Goal: Transaction & Acquisition: Purchase product/service

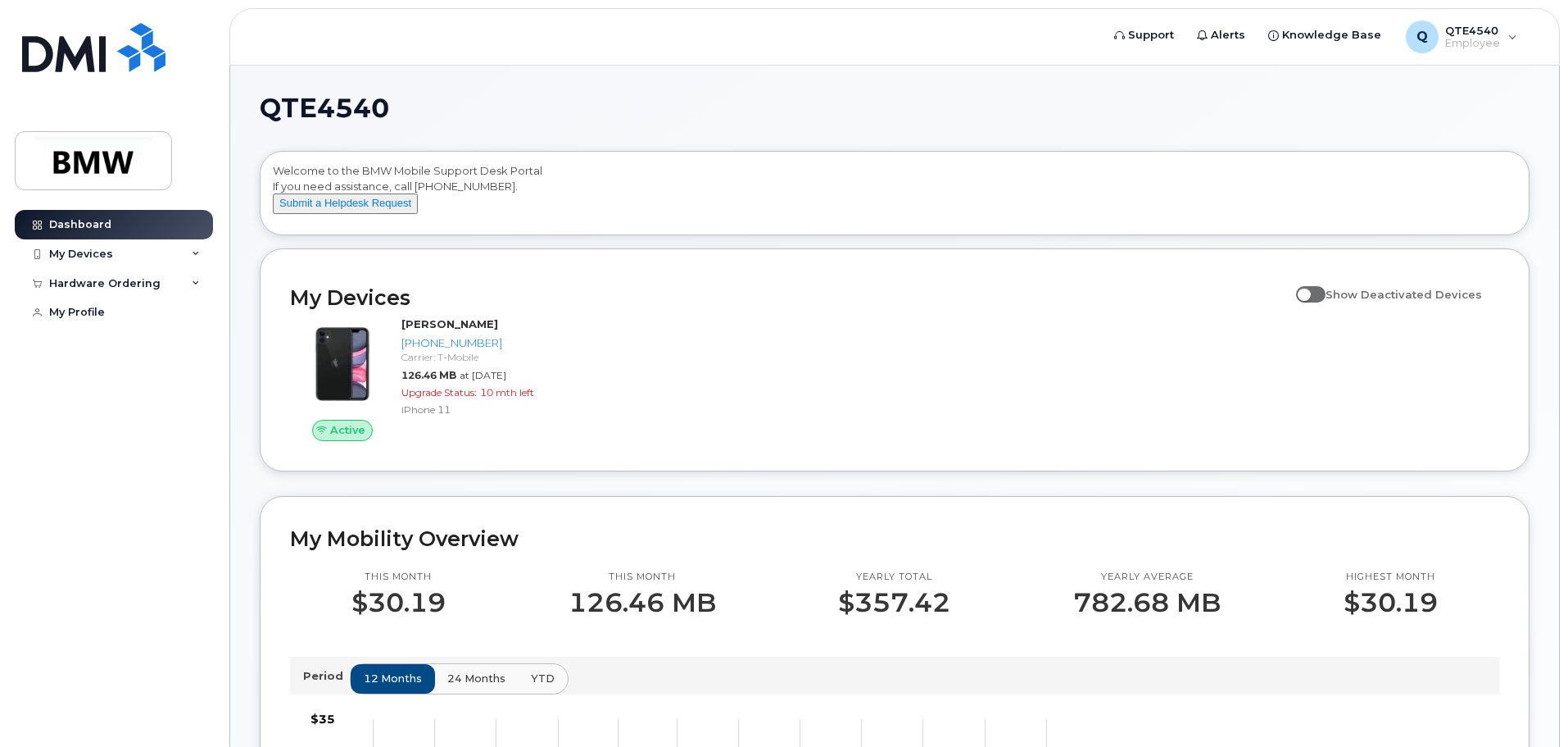
click at [1325, 302] on span at bounding box center [1310, 294] width 29 height 17
click at [1309, 292] on input "Show Deactivated Devices" at bounding box center [1301, 284] width 13 height 13
checkbox input "true"
drag, startPoint x: 102, startPoint y: 250, endPoint x: 103, endPoint y: 260, distance: 10.0
click at [102, 251] on div "My Devices" at bounding box center [81, 253] width 64 height 13
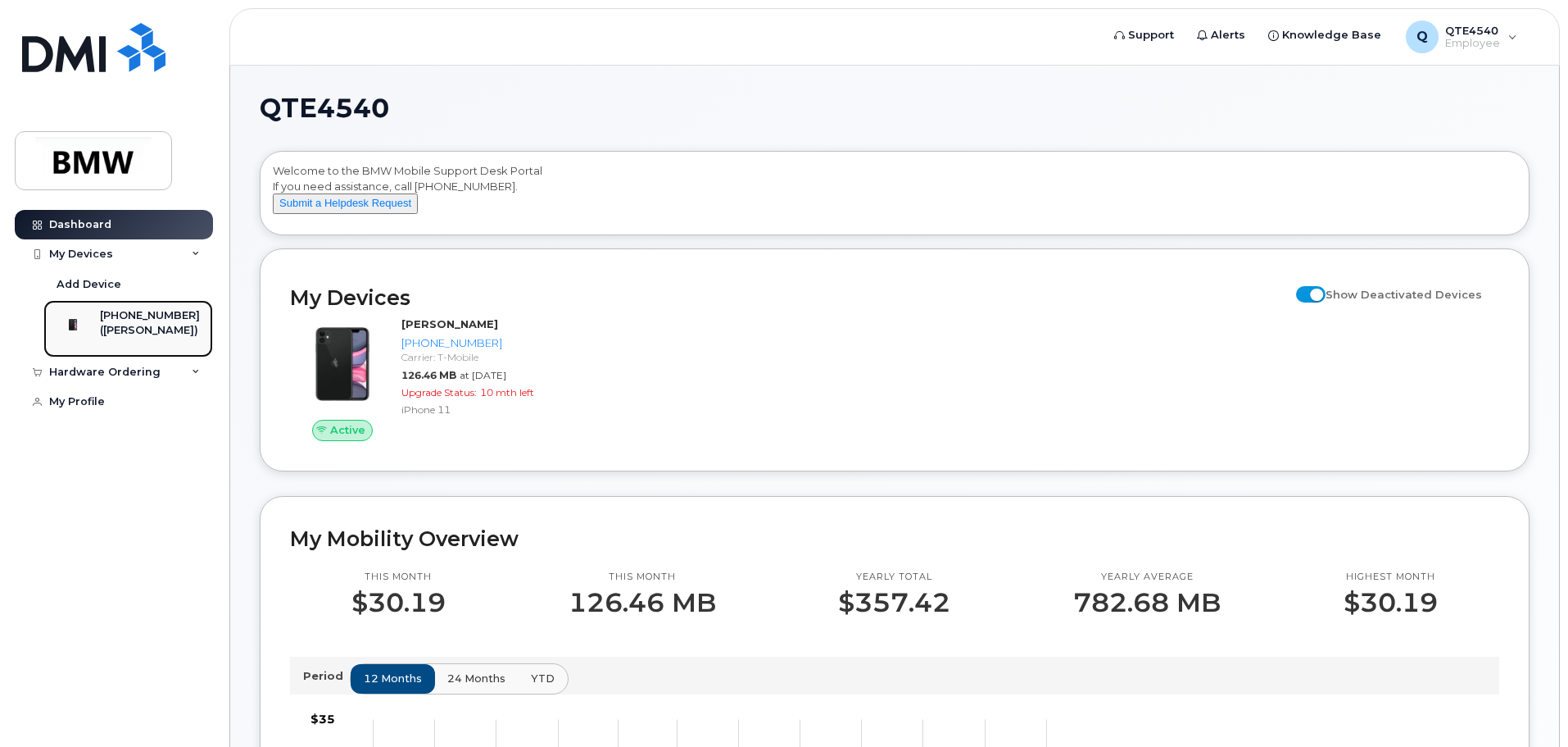
click at [137, 329] on div "([PERSON_NAME])" at bounding box center [150, 330] width 100 height 15
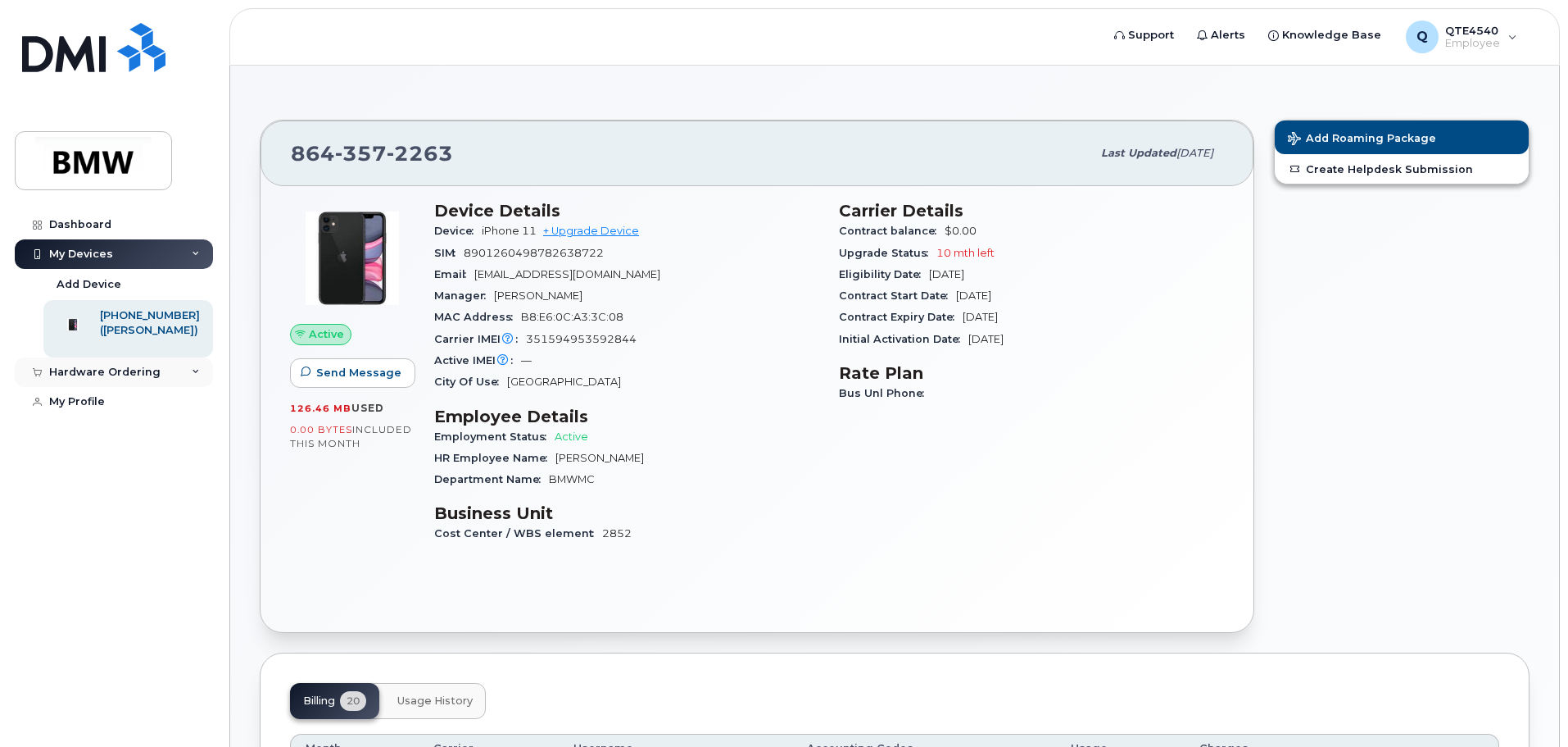
click at [142, 379] on div "Hardware Ordering" at bounding box center [104, 371] width 111 height 13
click at [122, 449] on link "New Order" at bounding box center [128, 433] width 169 height 31
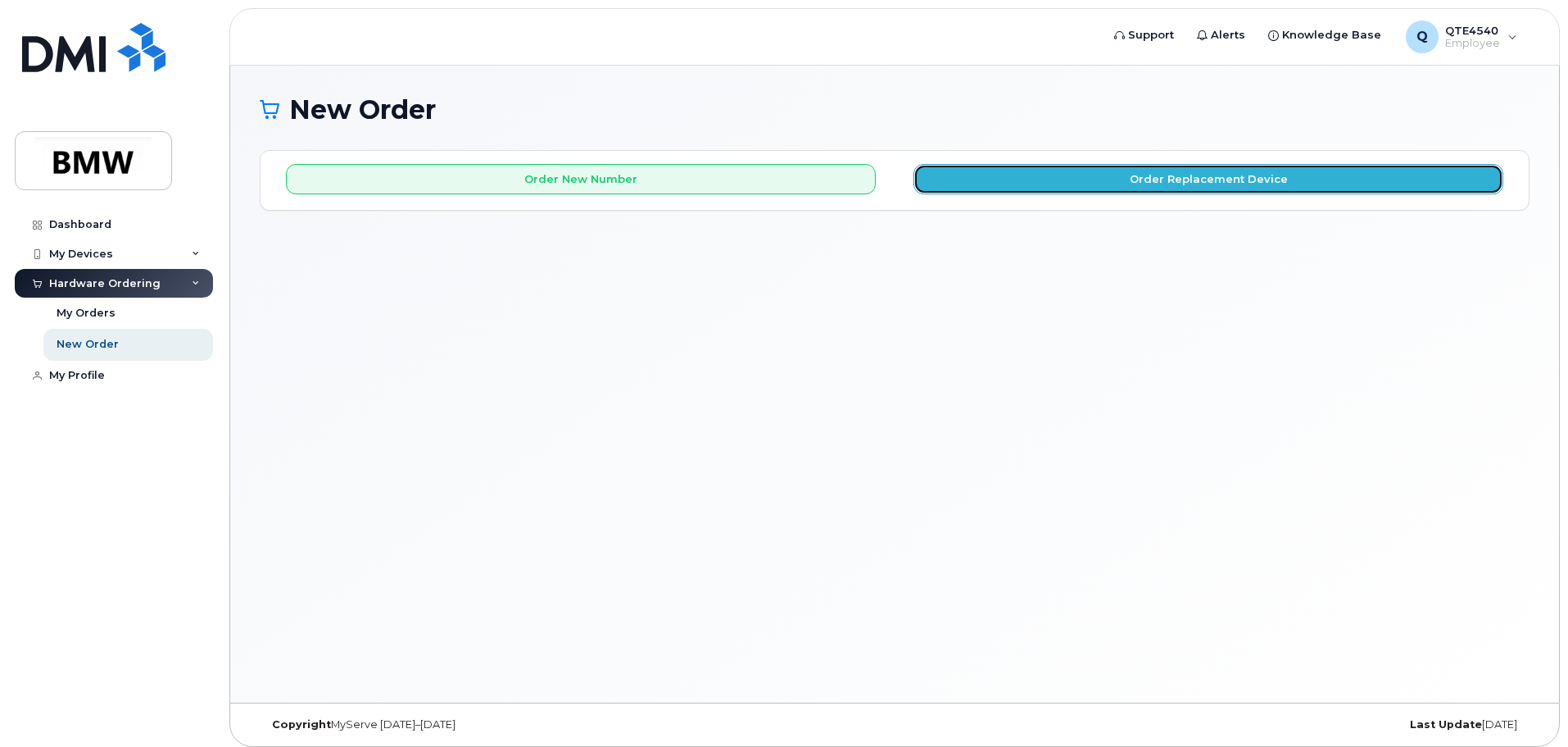
click at [1118, 181] on button "Order Replacement Device" at bounding box center [1208, 178] width 590 height 30
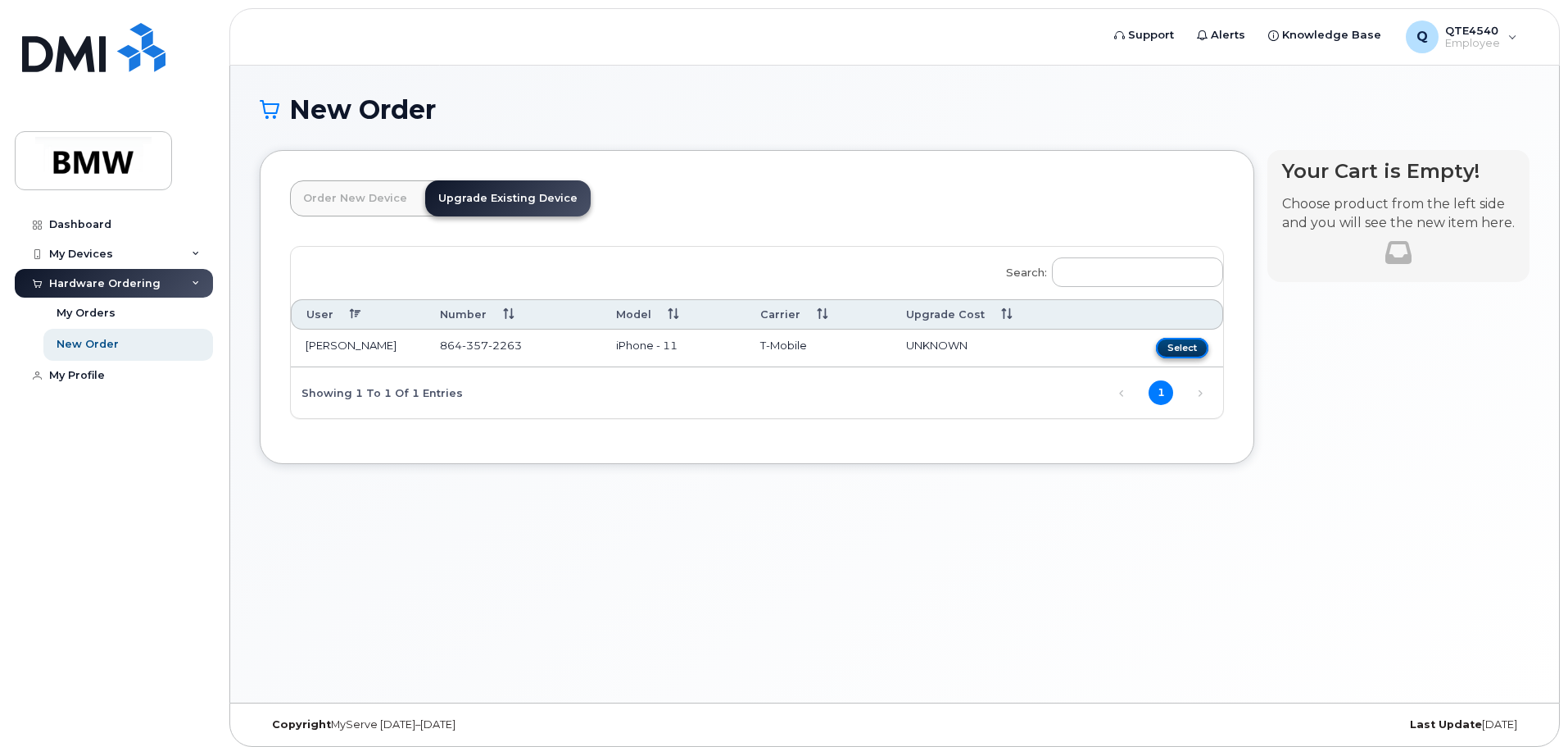
click at [1199, 346] on button "Select" at bounding box center [1182, 348] width 53 height 20
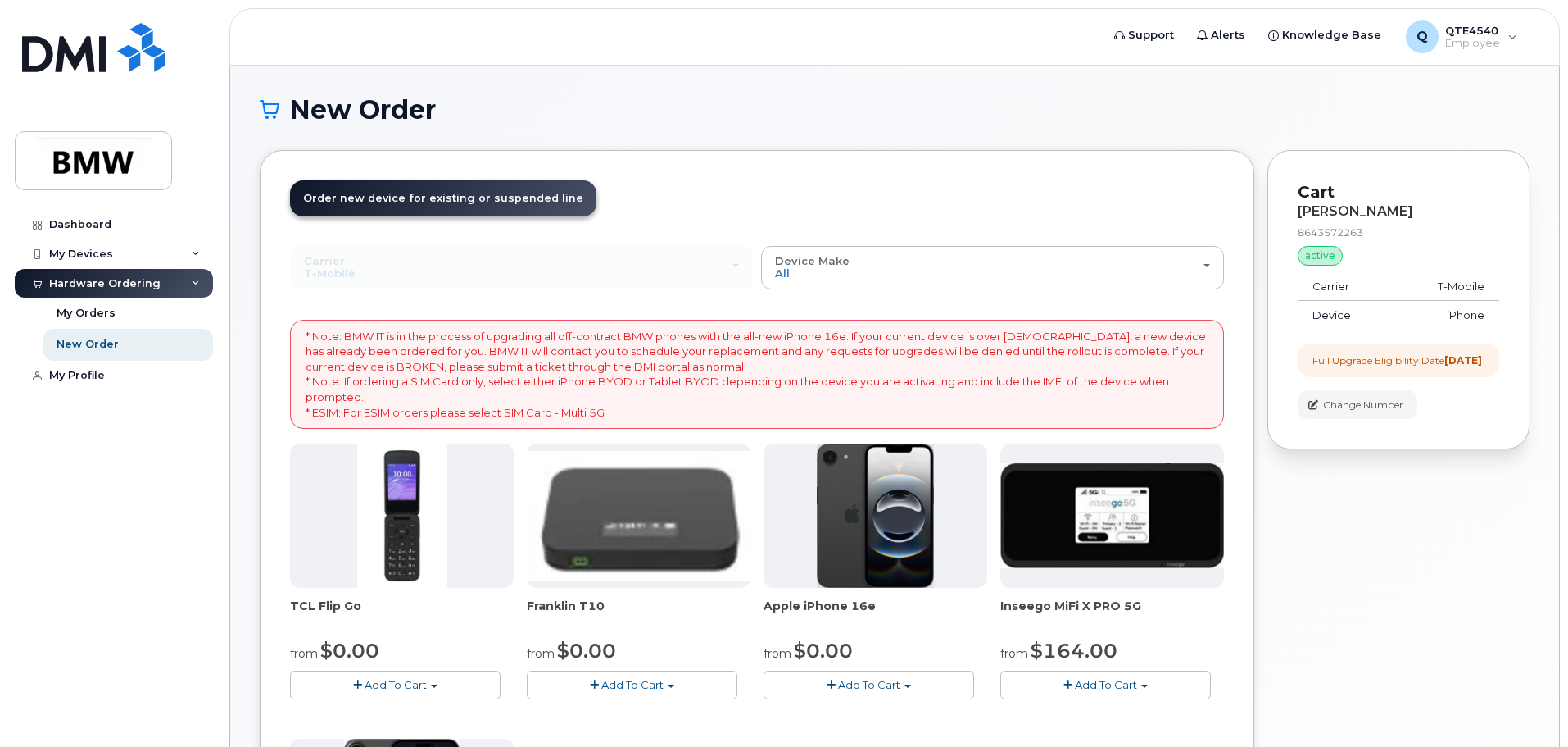
click at [843, 680] on span "Add To Cart" at bounding box center [869, 684] width 62 height 13
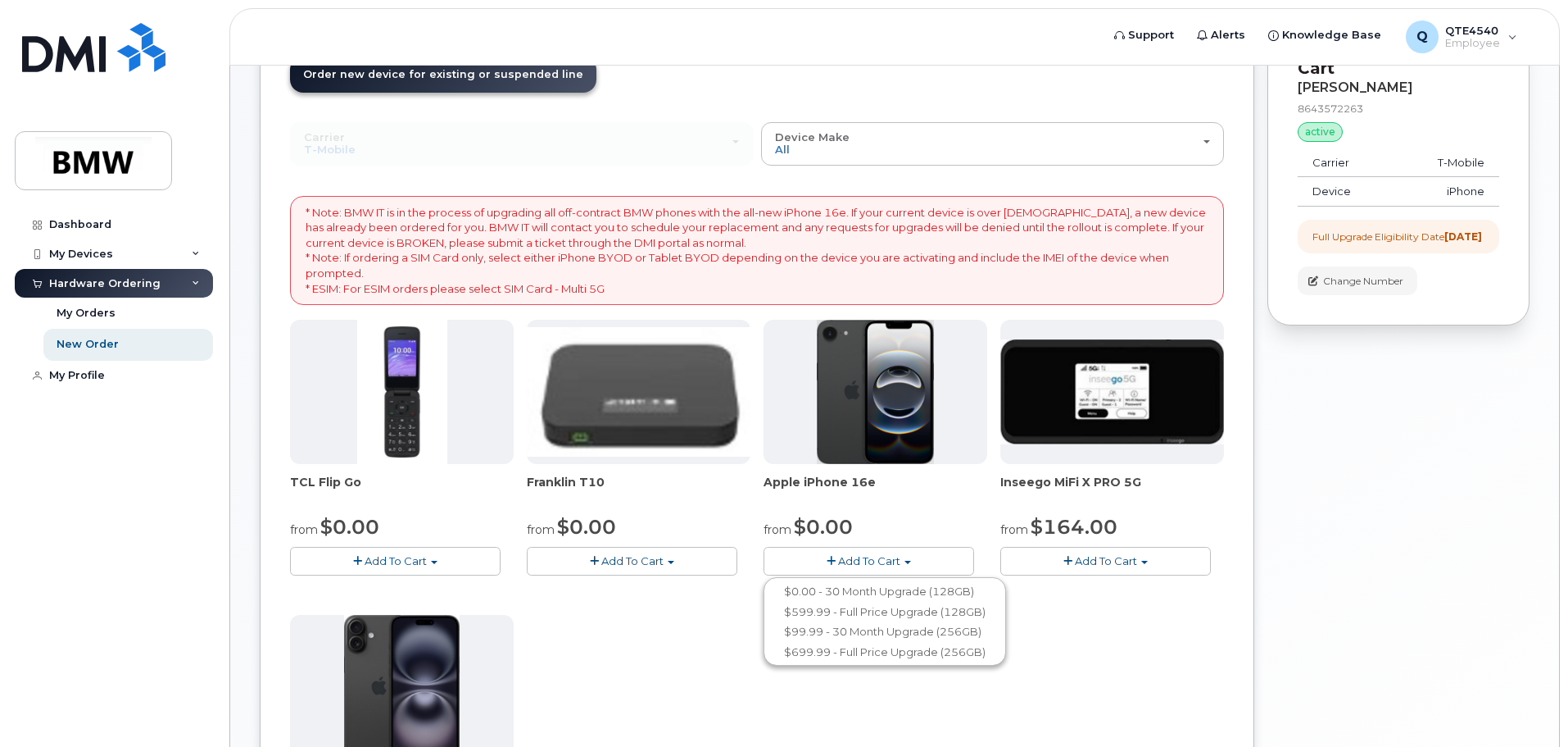
scroll to position [164, 0]
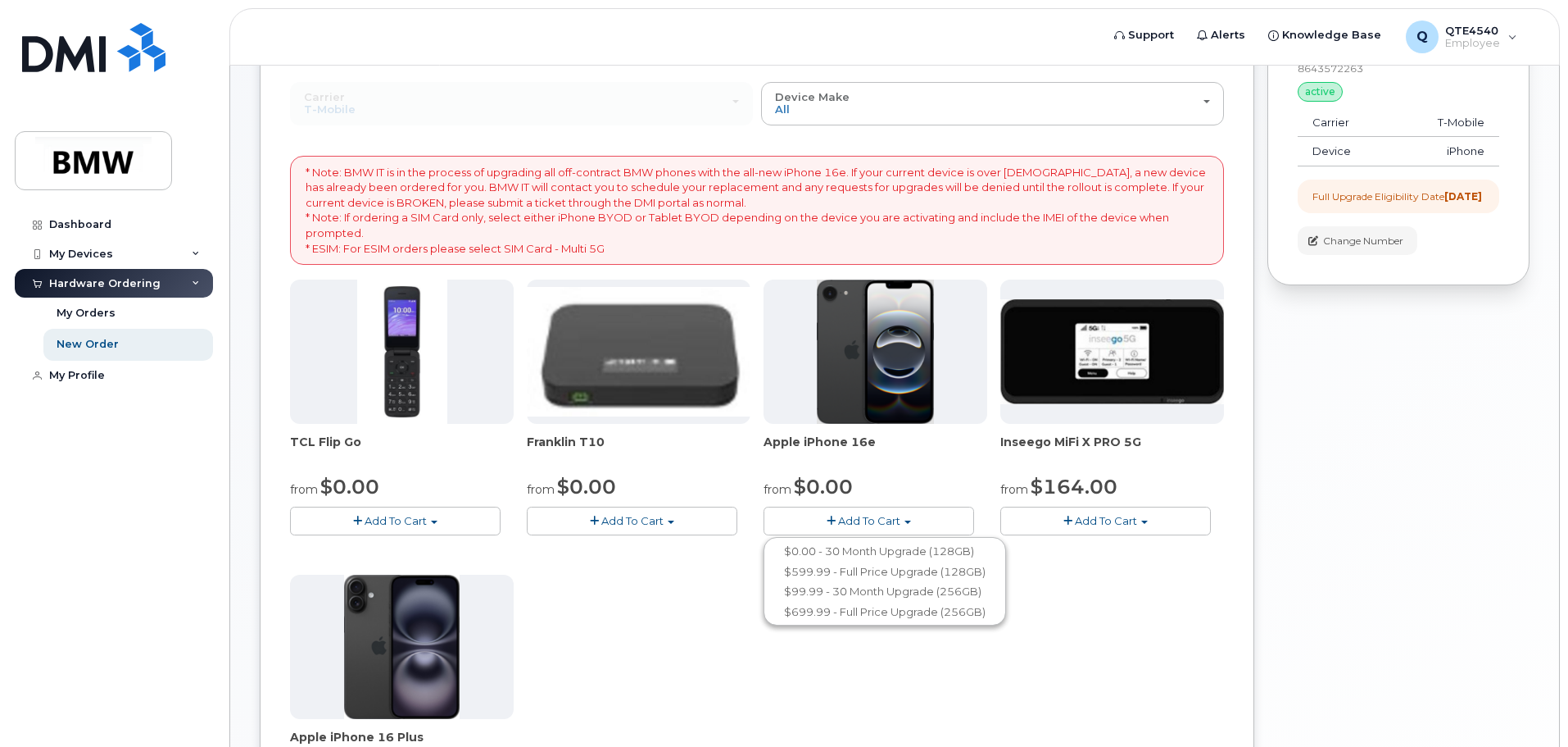
click at [861, 517] on span "Add To Cart" at bounding box center [869, 520] width 62 height 13
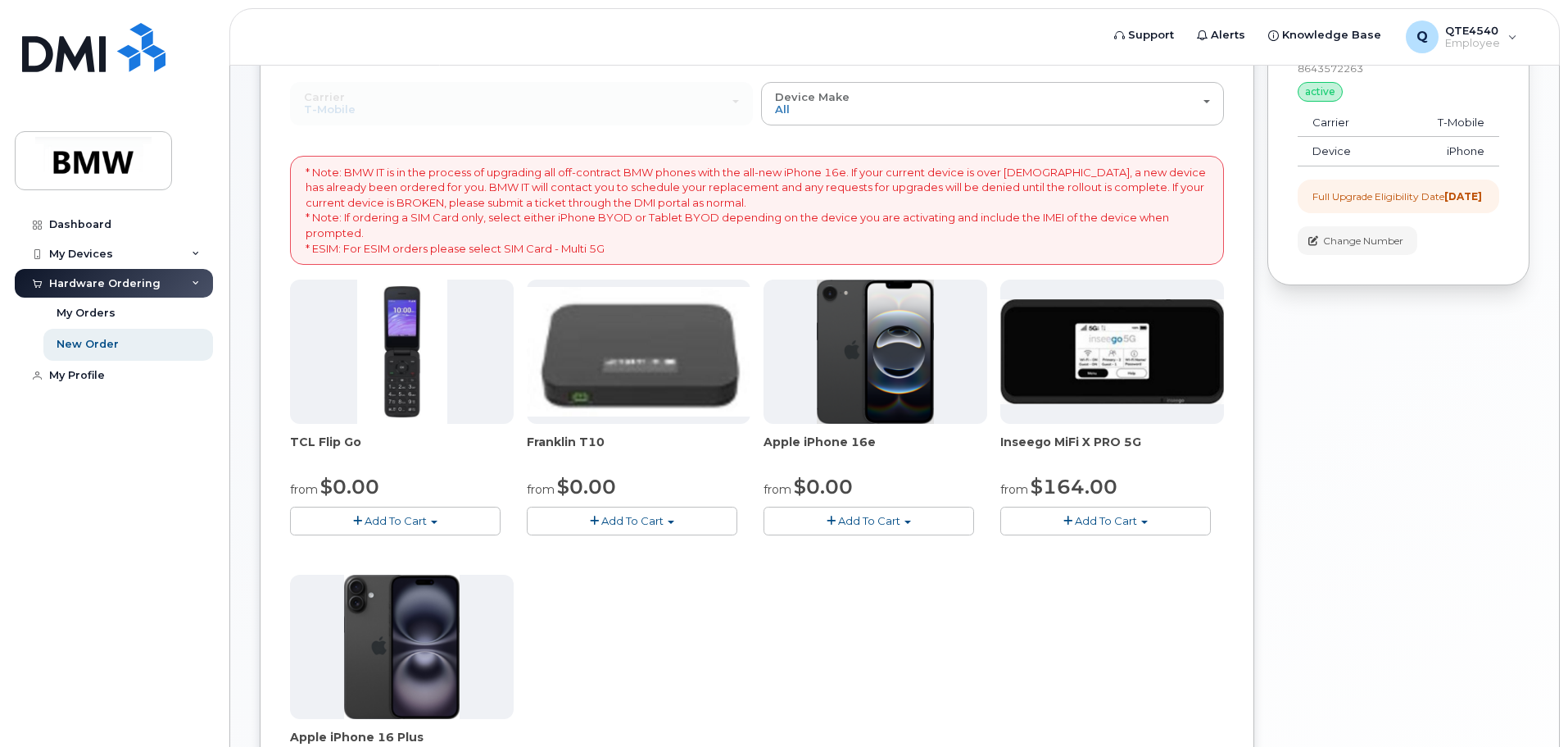
click at [860, 514] on span "Add To Cart" at bounding box center [869, 520] width 62 height 13
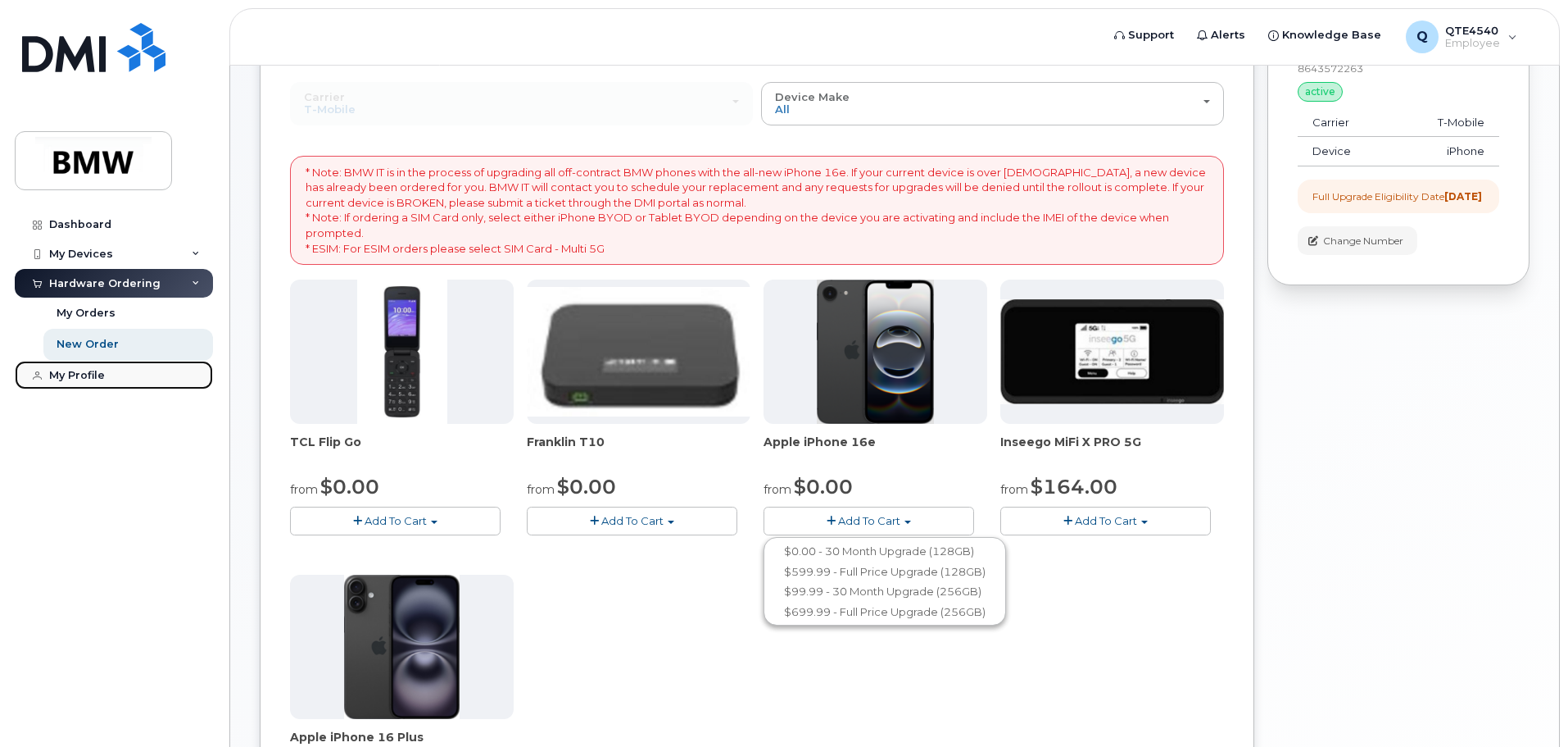
click at [91, 375] on div "My Profile" at bounding box center [76, 375] width 55 height 13
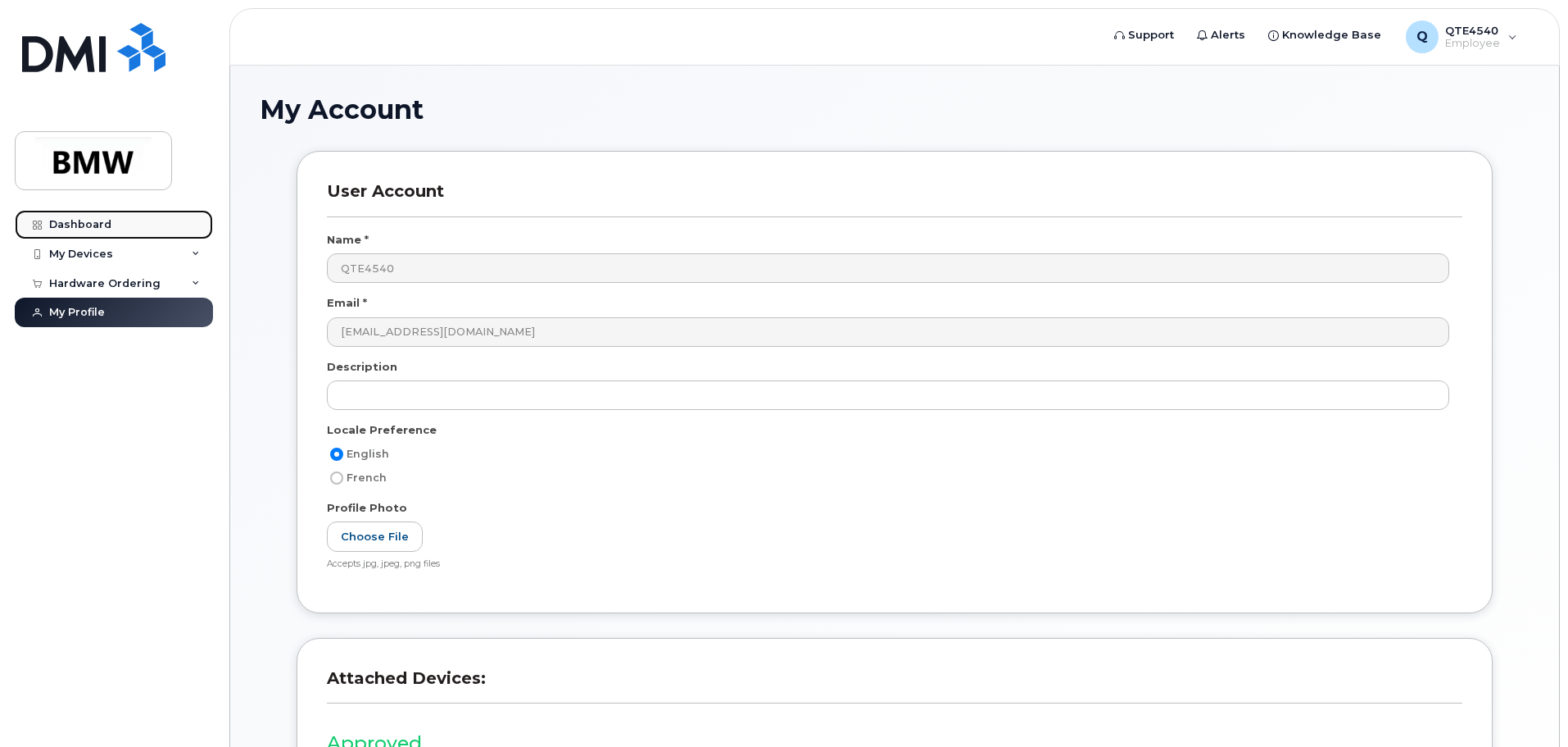
click at [117, 220] on link "Dashboard" at bounding box center [114, 224] width 199 height 29
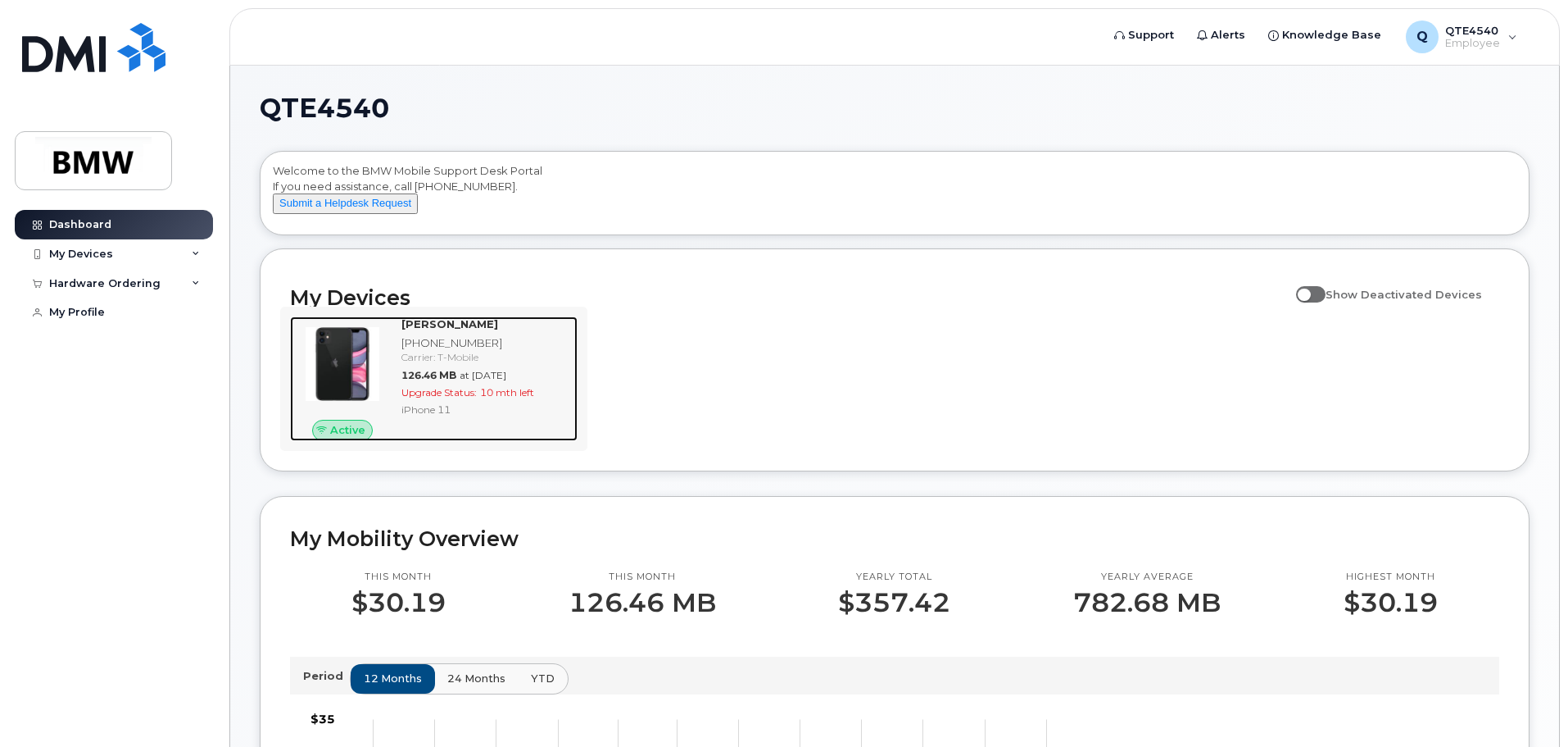
click at [348, 379] on img at bounding box center [342, 363] width 79 height 79
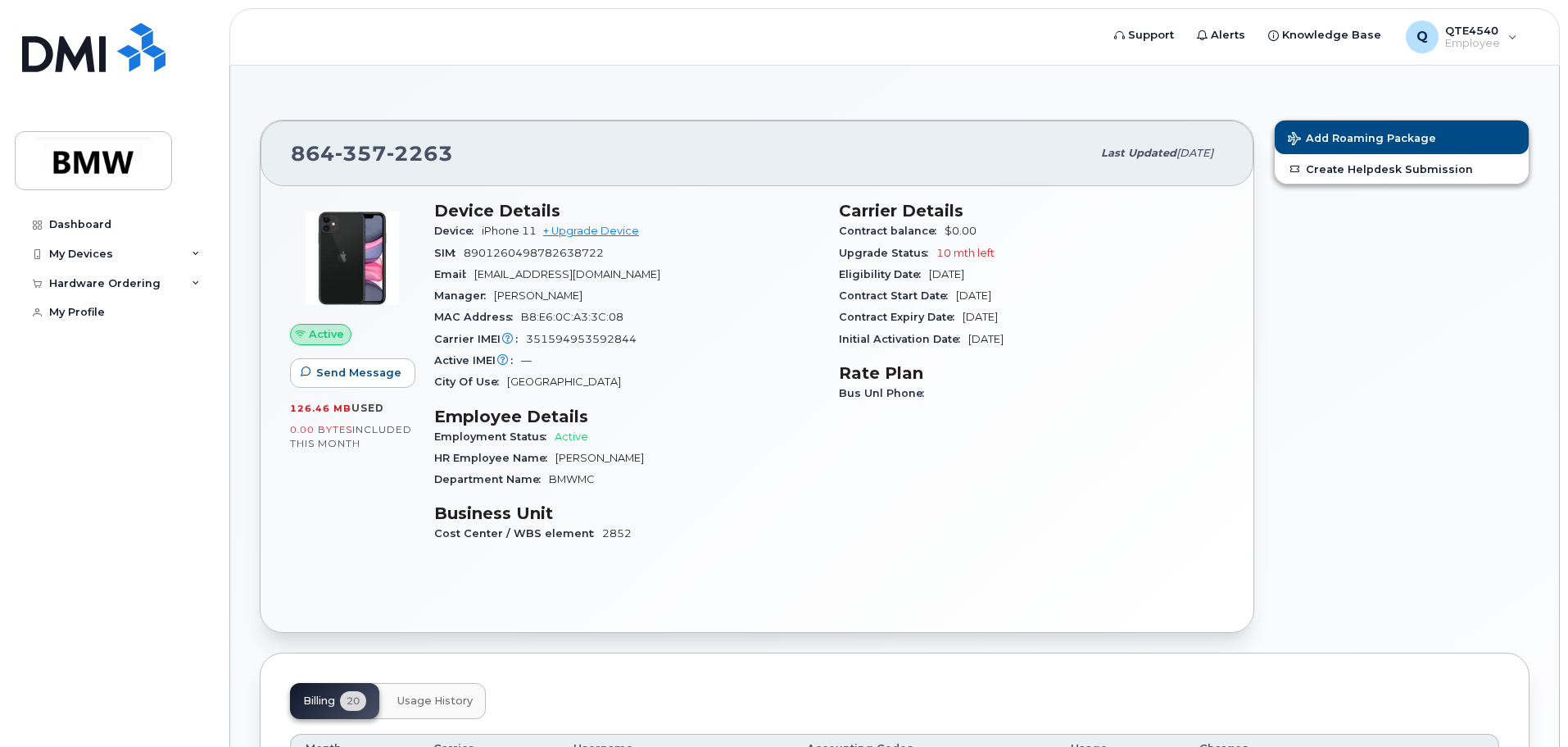
drag, startPoint x: 1036, startPoint y: 338, endPoint x: 964, endPoint y: 332, distance: 72.2
click at [964, 332] on div "Initial Activation Date [DATE]" at bounding box center [1031, 339] width 384 height 21
drag, startPoint x: 1029, startPoint y: 293, endPoint x: 955, endPoint y: 297, distance: 74.1
click at [955, 297] on div "Contract Start Date [DATE]" at bounding box center [1031, 296] width 384 height 21
